Goal: Obtain resource: Obtain resource

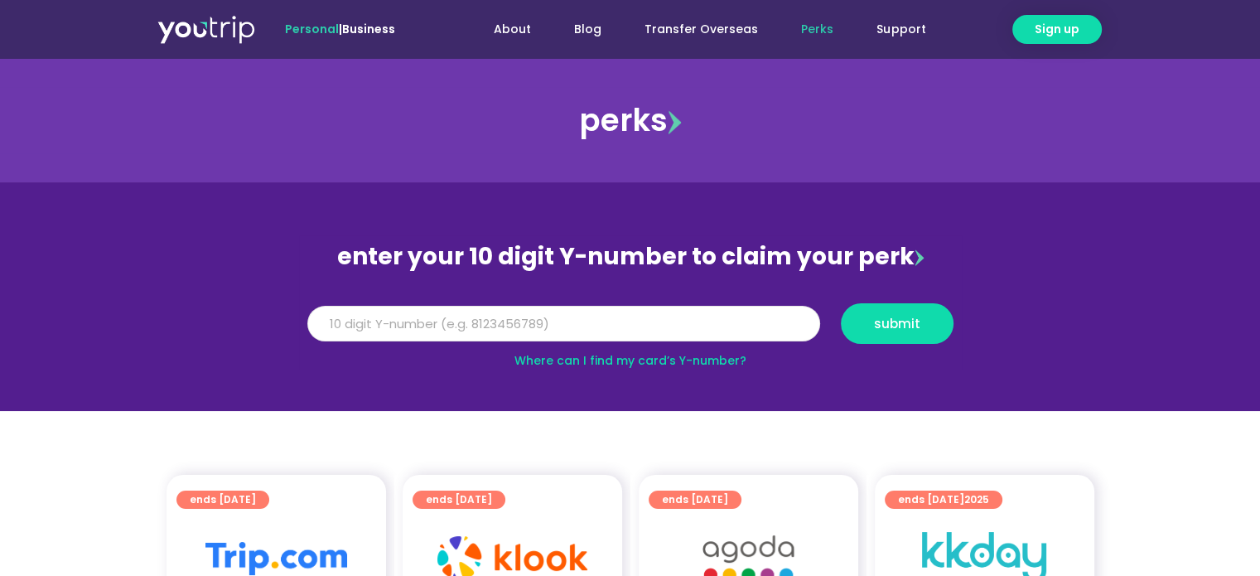
click at [394, 322] on input "Y Number" at bounding box center [563, 324] width 513 height 36
type input "8136351783"
click at [899, 327] on span "submit" at bounding box center [897, 323] width 46 height 12
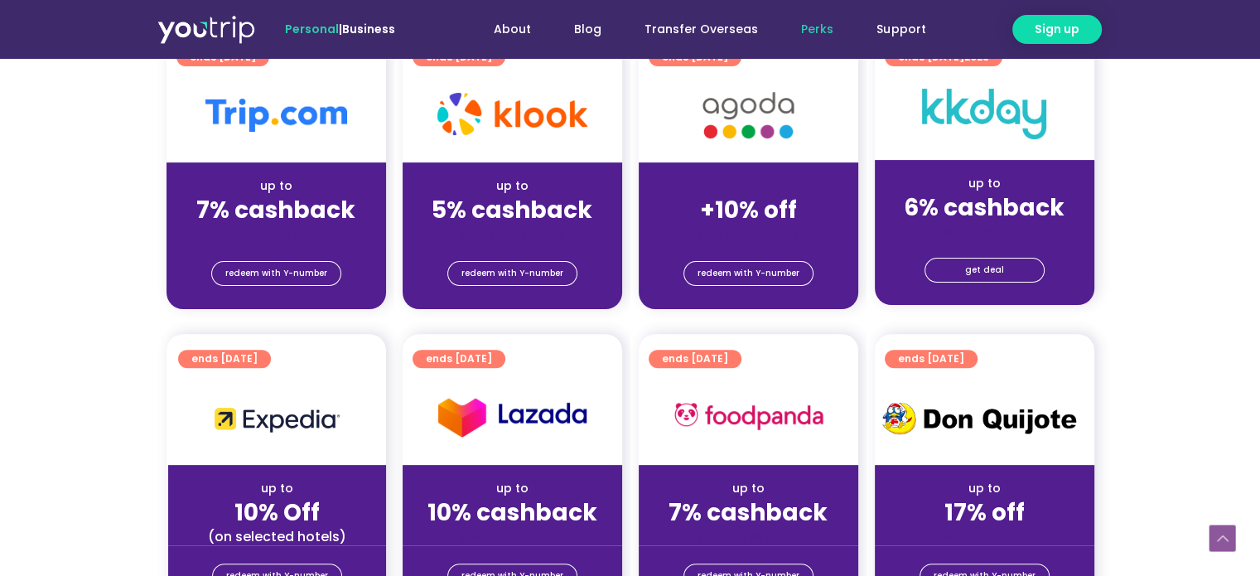
scroll to position [579, 0]
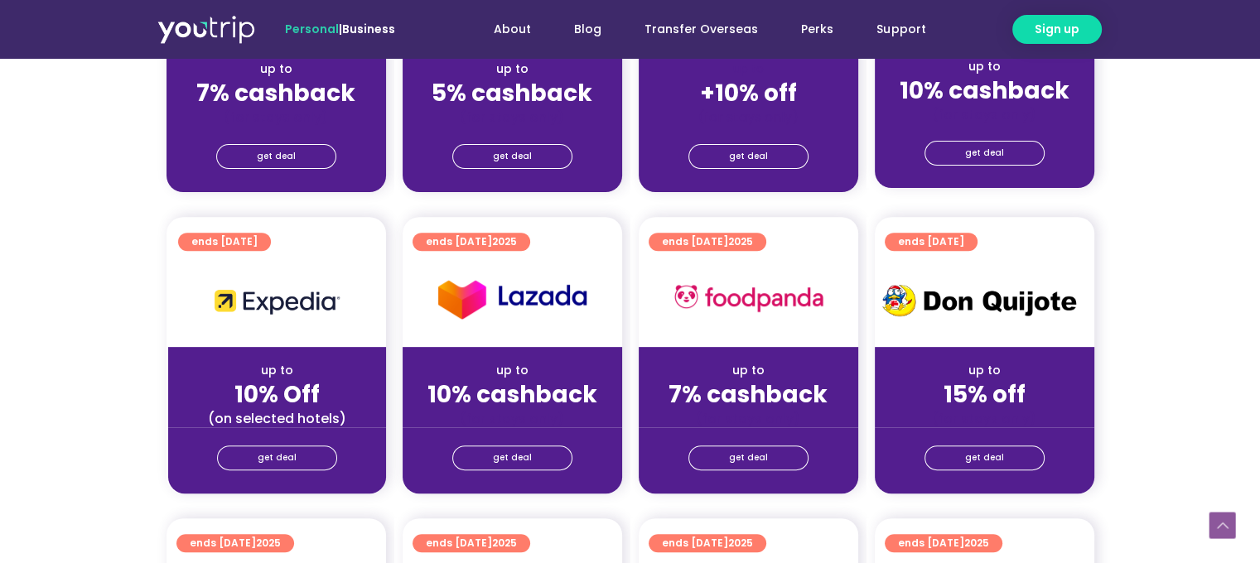
scroll to position [497, 0]
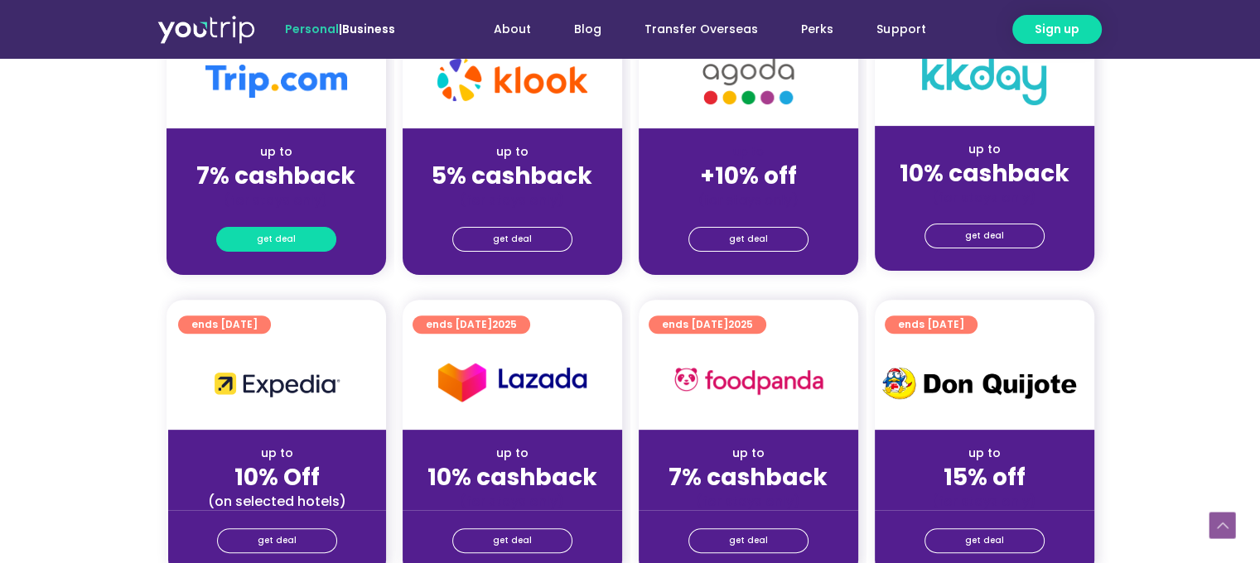
click at [285, 240] on span "get deal" at bounding box center [276, 239] width 39 height 23
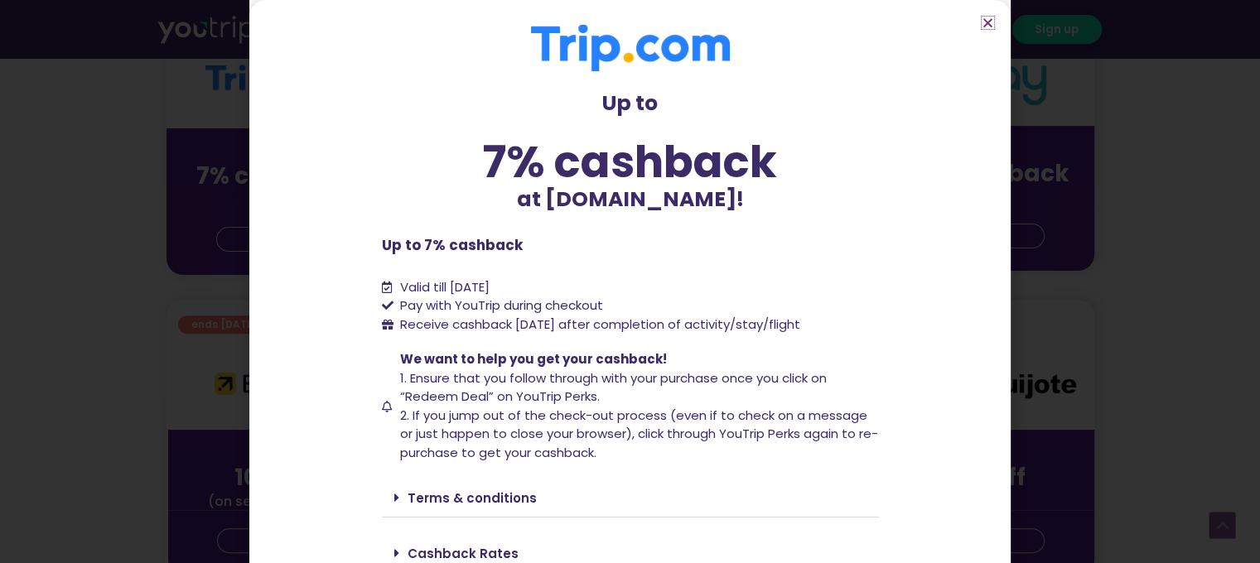
scroll to position [68, 0]
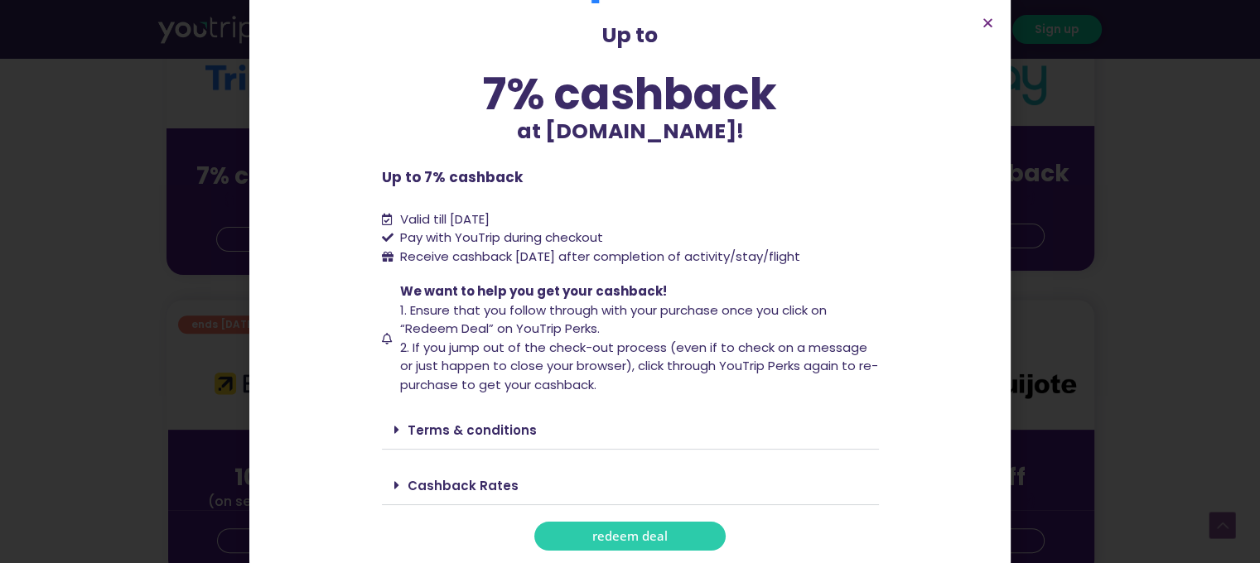
click at [644, 538] on span "redeem deal" at bounding box center [629, 536] width 75 height 12
